Goal: Information Seeking & Learning: Check status

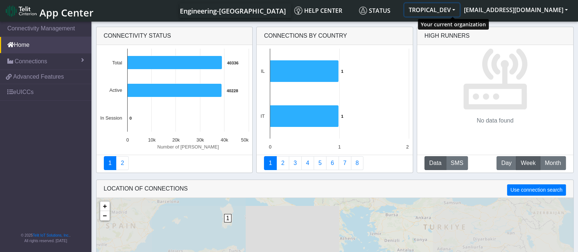
click at [460, 8] on button "TROPICAL_DEV" at bounding box center [432, 9] width 55 height 13
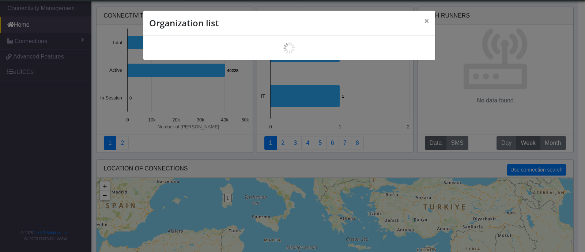
scroll to position [2, 0]
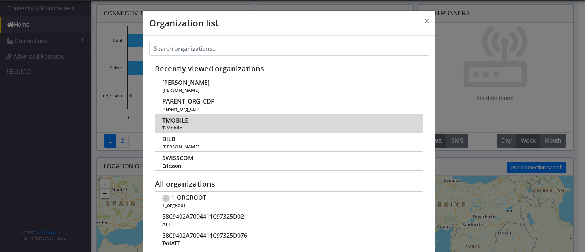
click at [169, 122] on span "TMOBILE" at bounding box center [175, 120] width 26 height 7
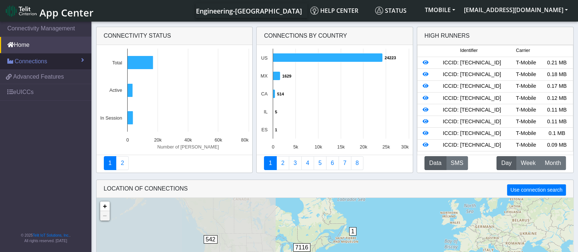
click at [44, 60] on span "Connections" at bounding box center [31, 61] width 33 height 9
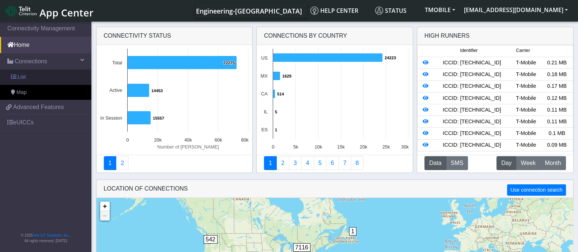
click at [37, 76] on link "List" at bounding box center [45, 76] width 91 height 15
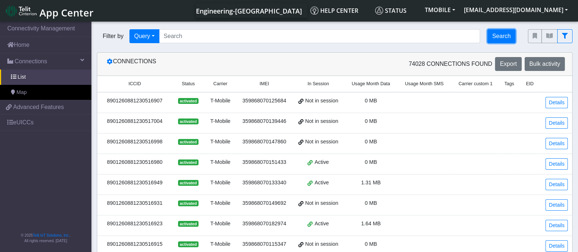
click at [504, 34] on button "Search" at bounding box center [502, 36] width 28 height 14
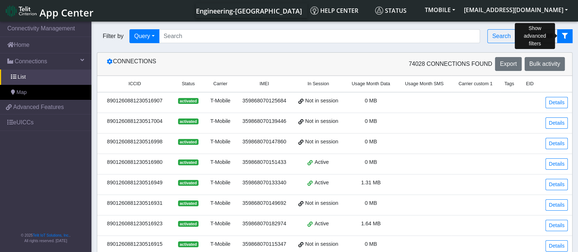
click at [569, 34] on button "fitlers menu" at bounding box center [564, 36] width 15 height 14
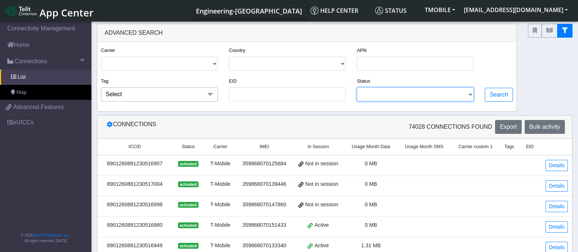
click at [418, 92] on select "INVENTORY ACTIVATED SUSPENDED MISSING DEACTIVATED TESTING UNKNOWN" at bounding box center [415, 94] width 117 height 14
select select "missing"
click at [358, 87] on select "INVENTORY ACTIVATED SUSPENDED MISSING DEACTIVATED TESTING UNKNOWN" at bounding box center [415, 94] width 117 height 14
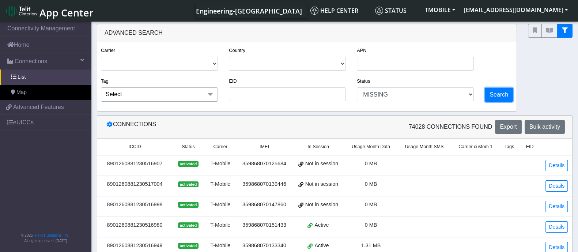
click at [506, 91] on button "Search" at bounding box center [499, 95] width 28 height 14
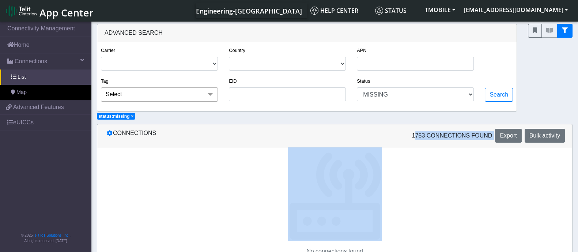
drag, startPoint x: 419, startPoint y: 136, endPoint x: 474, endPoint y: 162, distance: 61.5
click at [495, 132] on div "1753 Connections found Export Bulk activity" at bounding box center [453, 136] width 236 height 14
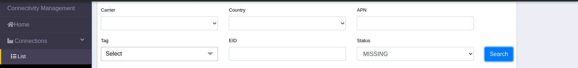
click at [496, 50] on button "Search" at bounding box center [499, 55] width 28 height 14
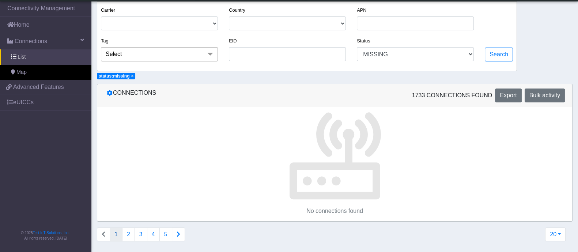
click at [132, 77] on span "×" at bounding box center [132, 76] width 3 height 5
select select
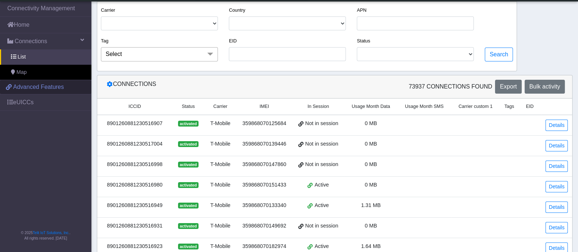
scroll to position [0, 0]
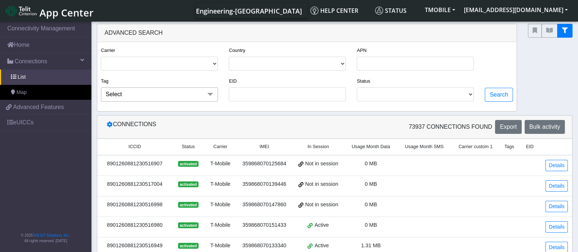
click at [49, 13] on span "App Center" at bounding box center [67, 13] width 54 height 14
